Goal: Information Seeking & Learning: Learn about a topic

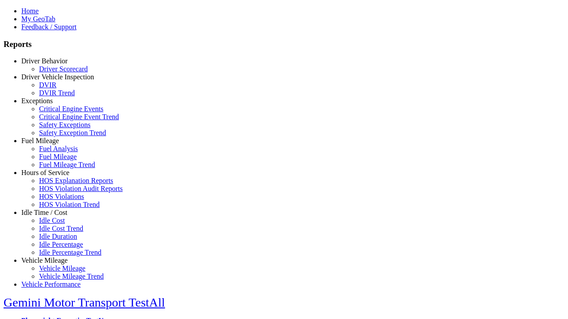
click at [51, 81] on link "Driver Vehicle Inspection" at bounding box center [57, 77] width 73 height 8
click at [56, 89] on link "DVIR" at bounding box center [47, 85] width 17 height 8
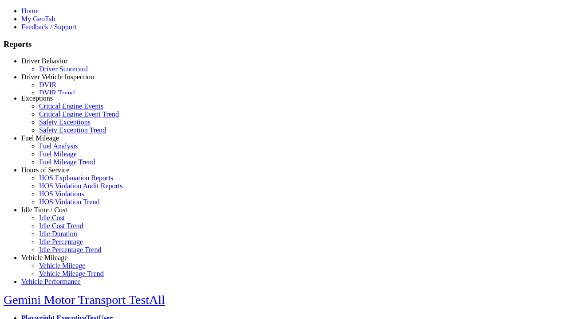
scroll to position [2, 0]
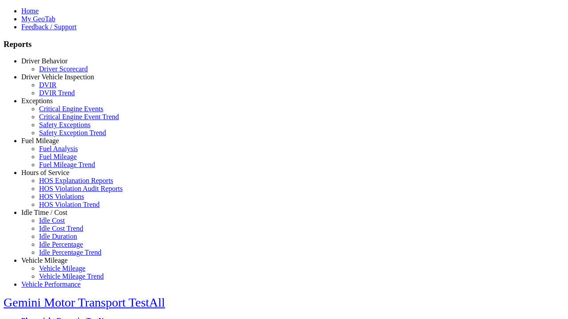
select select
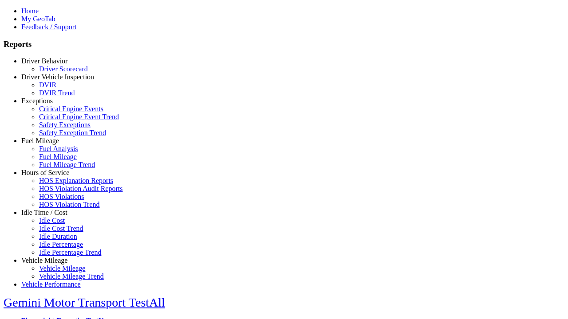
select select
select select "**********"
